Goal: Find specific page/section: Find specific page/section

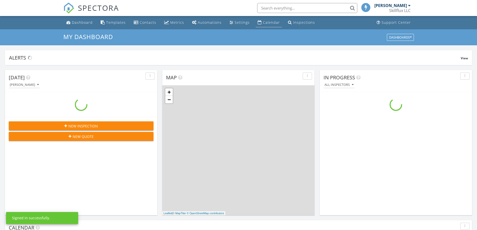
scroll to position [463, 484]
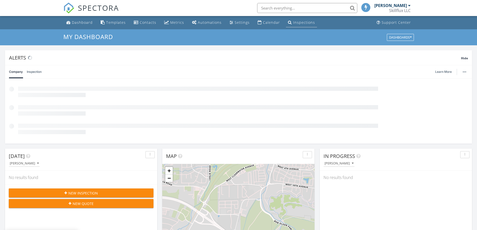
click at [293, 23] on div "Inspections" at bounding box center [304, 22] width 22 height 5
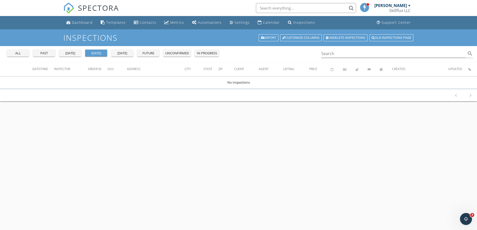
click at [51, 53] on div "past" at bounding box center [44, 53] width 18 height 5
click at [332, 53] on input "Search" at bounding box center [393, 54] width 145 height 8
type input "b"
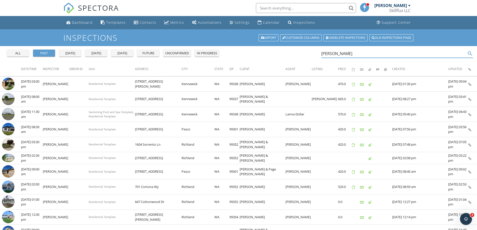
type input "[PERSON_NAME]"
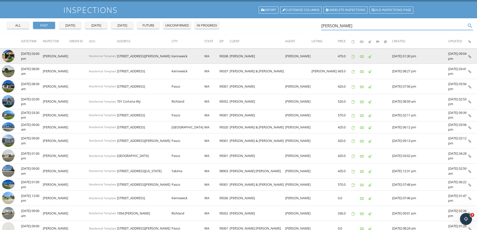
scroll to position [50, 0]
